Goal: Information Seeking & Learning: Learn about a topic

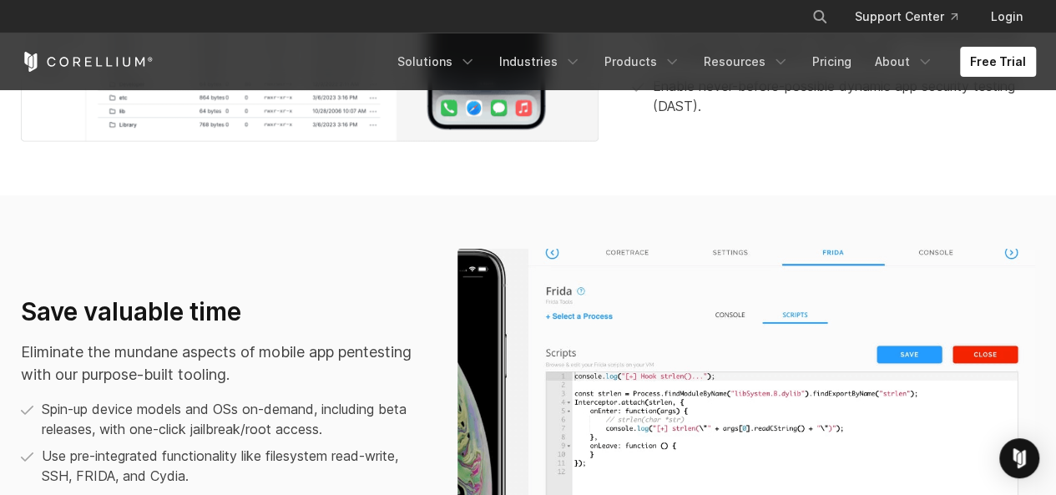
scroll to position [907, 0]
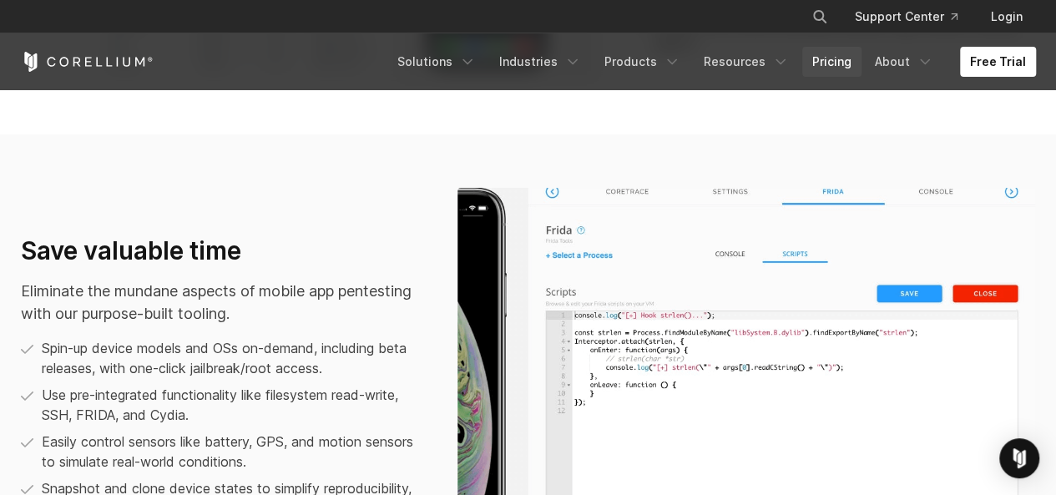
click at [833, 56] on link "Pricing" at bounding box center [831, 62] width 59 height 30
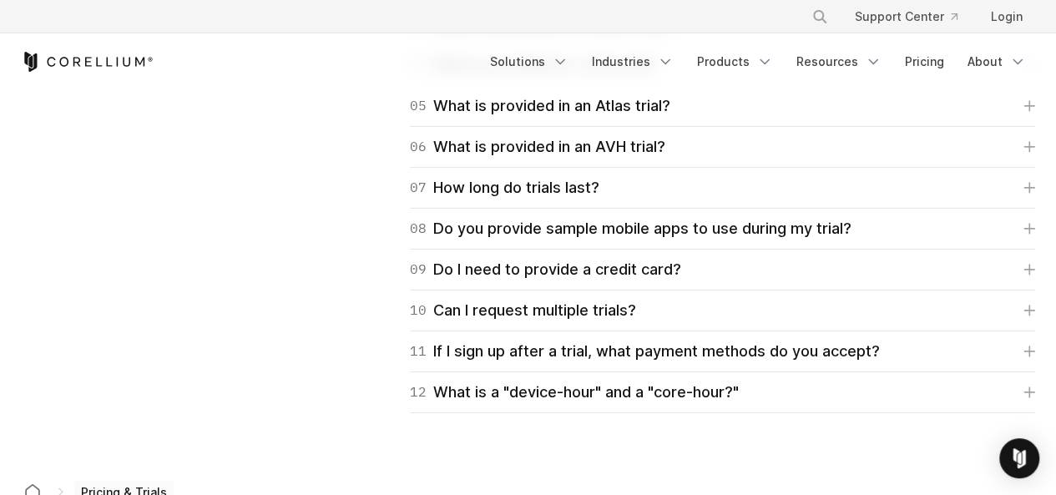
scroll to position [2593, 0]
click at [674, 227] on div "08 Do you provide sample mobile apps to use during my trial?" at bounding box center [631, 227] width 442 height 23
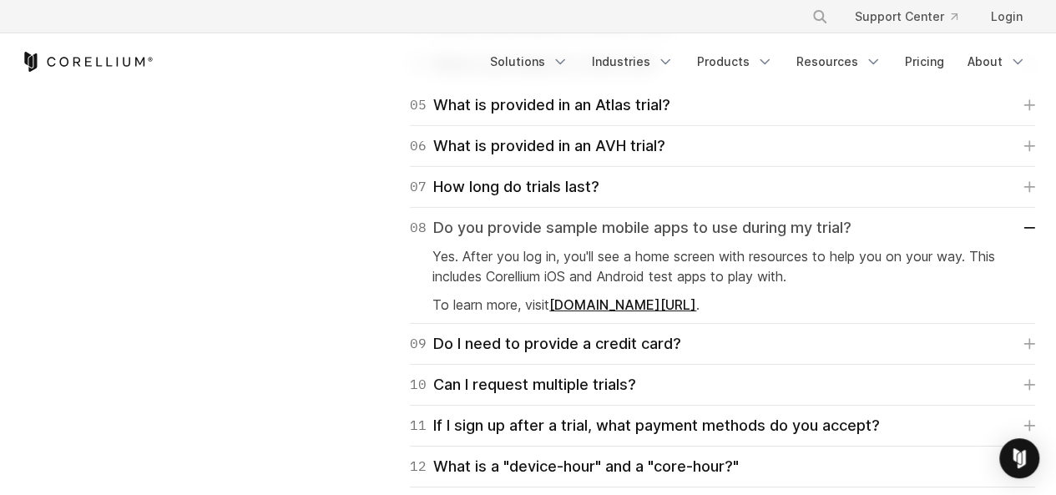
click at [674, 227] on div "08 Do you provide sample mobile apps to use during my trial?" at bounding box center [631, 227] width 442 height 23
